Goal: Task Accomplishment & Management: Manage account settings

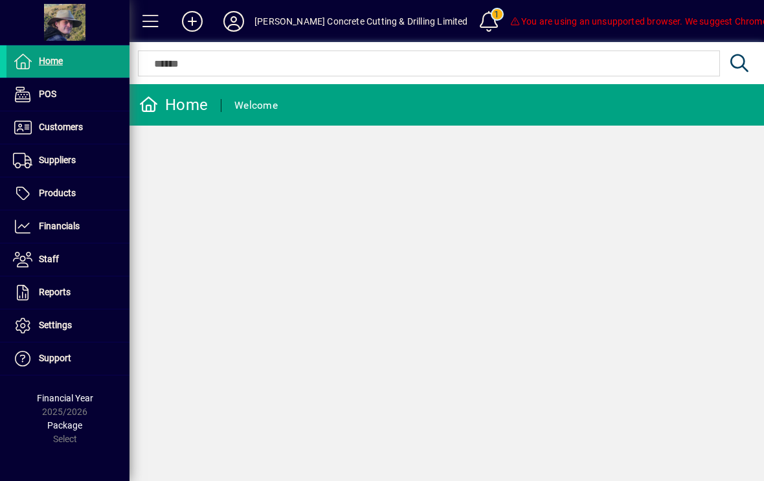
click at [622, 40] on mat-toolbar-row "[PERSON_NAME] Concrete Cutting & Drilling Limited 1 You are using an unsupporte…" at bounding box center [447, 21] width 635 height 42
click at [240, 20] on icon at bounding box center [234, 21] width 26 height 21
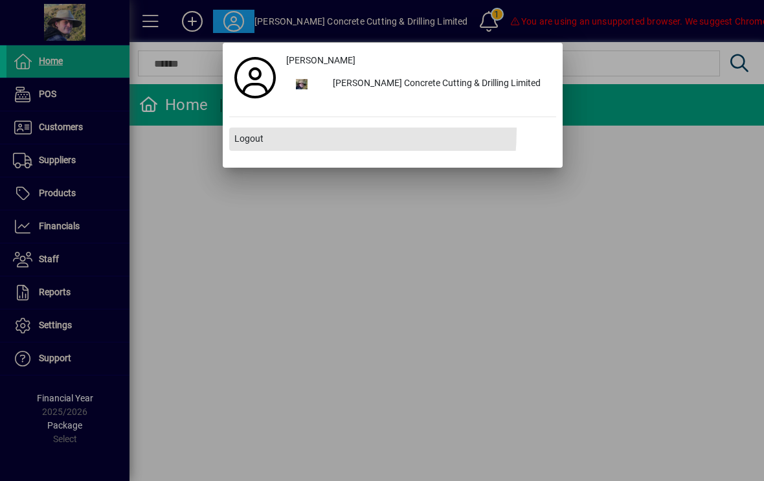
click at [245, 130] on span at bounding box center [392, 139] width 327 height 31
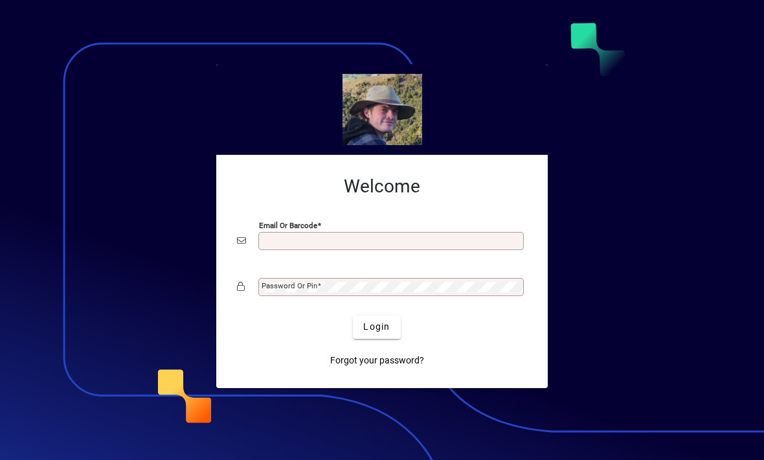
click at [657, 28] on div at bounding box center [382, 230] width 764 height 460
type input "**********"
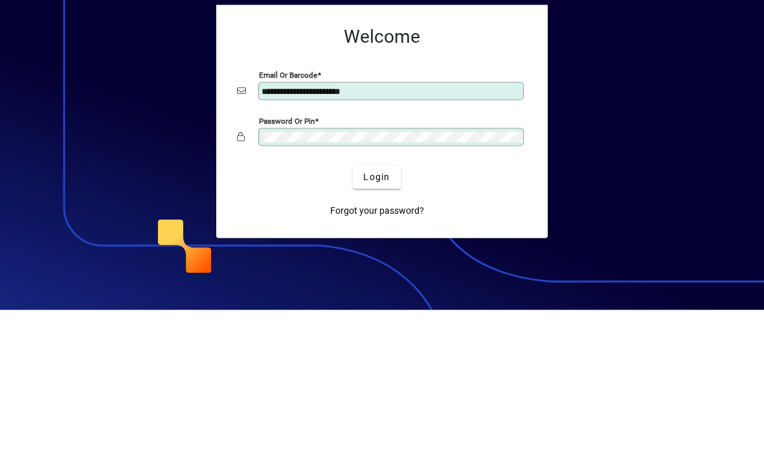
click at [591, 102] on div at bounding box center [382, 230] width 764 height 460
